Goal: Transaction & Acquisition: Purchase product/service

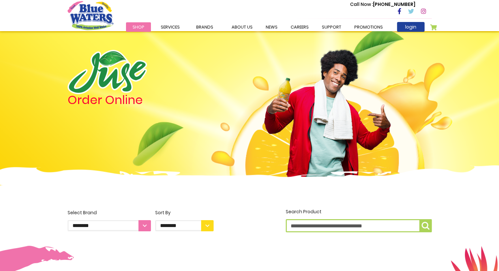
click at [410, 31] on link "login" at bounding box center [411, 27] width 28 height 10
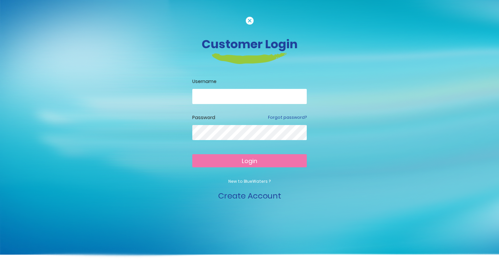
click at [263, 91] on input "email" at bounding box center [249, 96] width 115 height 15
type input "**********"
click at [263, 162] on button "Login" at bounding box center [249, 160] width 115 height 13
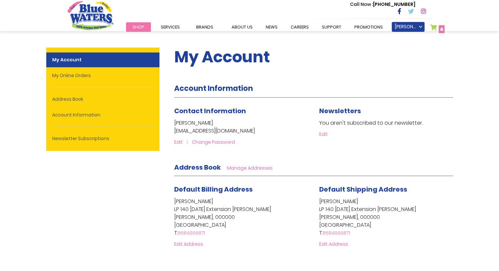
click at [440, 27] on span "4" at bounding box center [442, 29] width 4 height 7
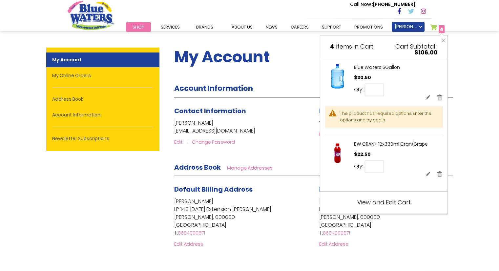
click at [402, 115] on div "The product has required options. Enter the options and try again." at bounding box center [388, 116] width 96 height 13
click at [375, 69] on link "Blue Waters 5Gallon" at bounding box center [377, 67] width 46 height 7
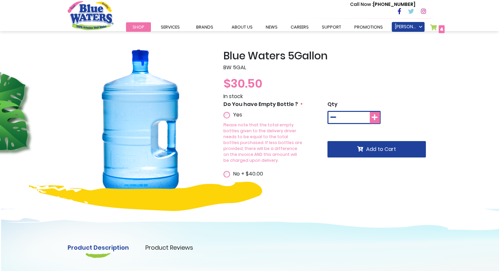
click at [378, 120] on icon at bounding box center [375, 117] width 6 height 7
type input "*"
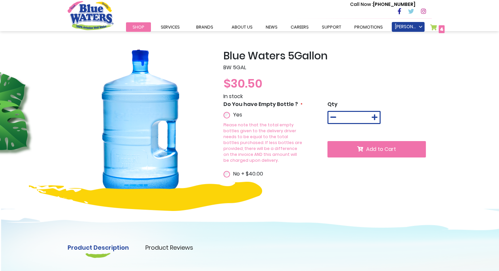
click at [384, 148] on span "Add to Cart" at bounding box center [381, 149] width 30 height 8
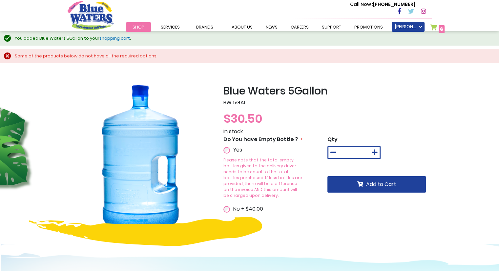
click at [433, 24] on link "My Cart 6 6 items" at bounding box center [437, 29] width 15 height 10
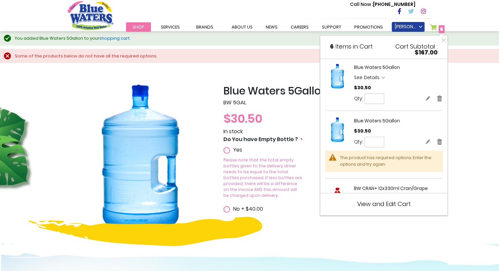
click at [437, 141] on link "Remove" at bounding box center [440, 141] width 6 height 7
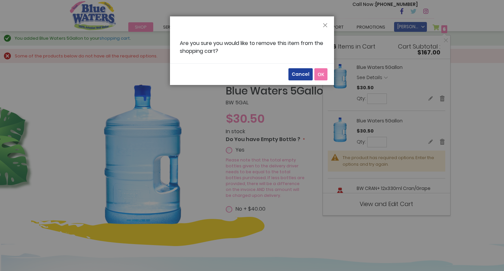
click at [323, 77] on span "OK" at bounding box center [321, 74] width 7 height 6
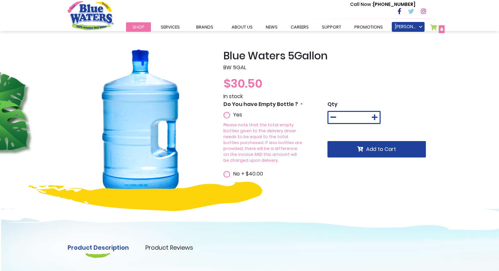
click at [440, 29] on span "4" at bounding box center [442, 29] width 4 height 7
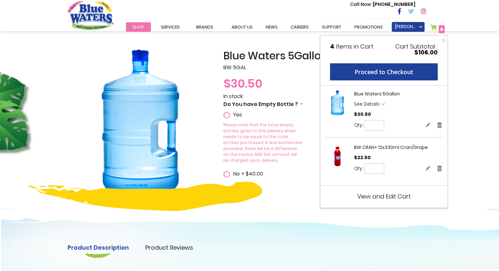
click at [379, 196] on span "View and Edit Cart" at bounding box center [383, 196] width 53 height 8
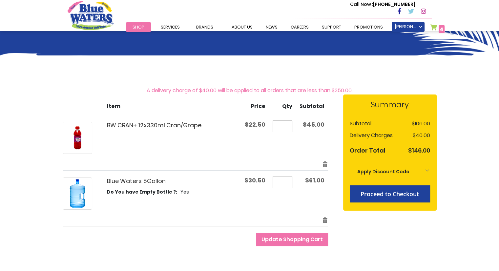
scroll to position [42, 0]
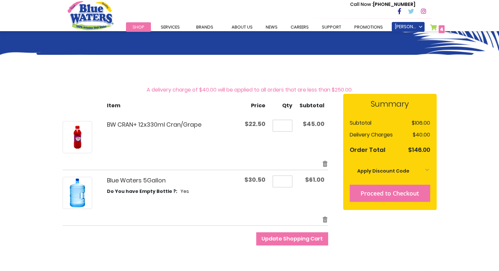
click at [407, 190] on span "Proceed to Checkout" at bounding box center [390, 193] width 58 height 8
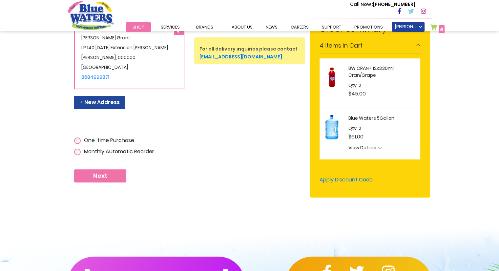
scroll to position [162, 0]
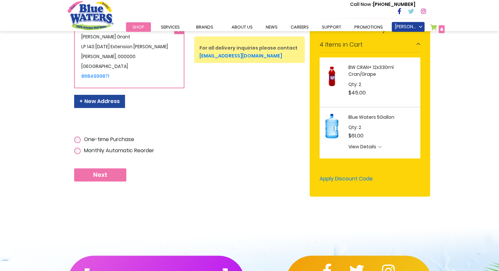
click at [107, 170] on button "Next" at bounding box center [100, 174] width 52 height 13
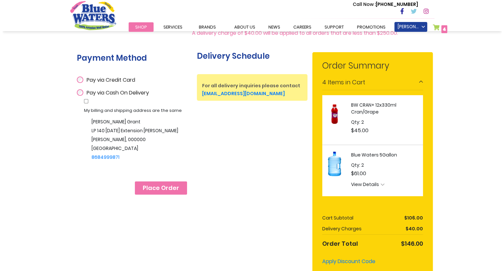
scroll to position [125, 0]
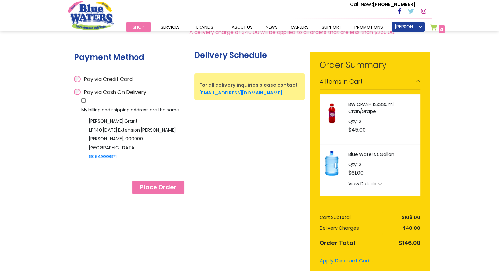
click at [161, 185] on span "Place Order" at bounding box center [158, 187] width 36 height 7
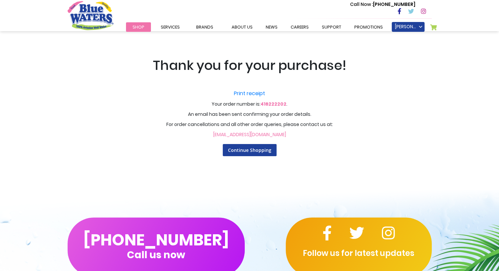
click at [260, 96] on link "Print receipt" at bounding box center [249, 94] width 407 height 8
click at [255, 153] on link "Continue Shopping" at bounding box center [250, 150] width 54 height 12
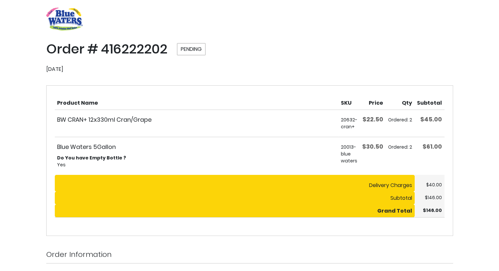
scroll to position [21, 0]
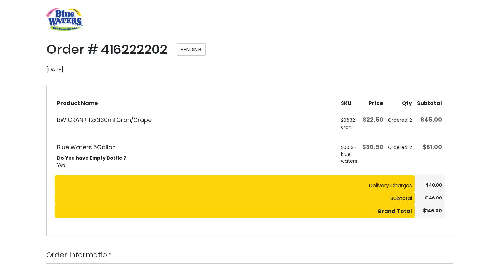
click at [463, 108] on div "Toggle Nav Order # 416222202 Pending Order Date: August 18, 2025 Items Ordered …" at bounding box center [249, 168] width 499 height 379
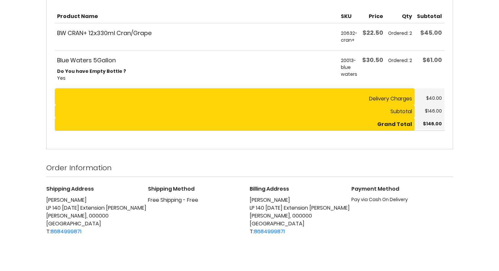
scroll to position [0, 0]
